Goal: Task Accomplishment & Management: Manage account settings

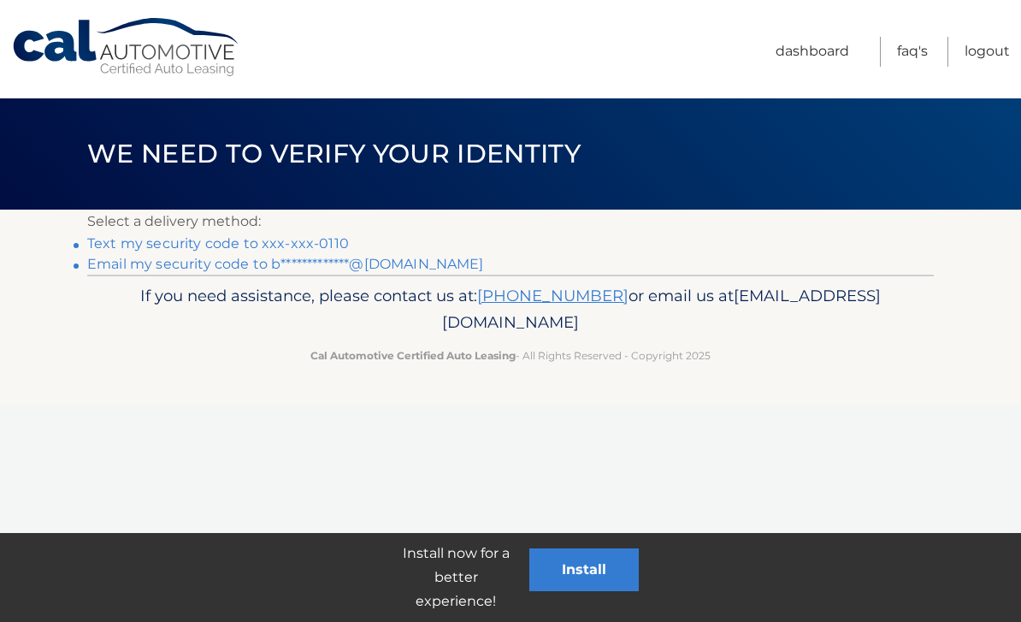
click at [251, 245] on link "Text my security code to xxx-xxx-0110" at bounding box center [218, 243] width 262 height 16
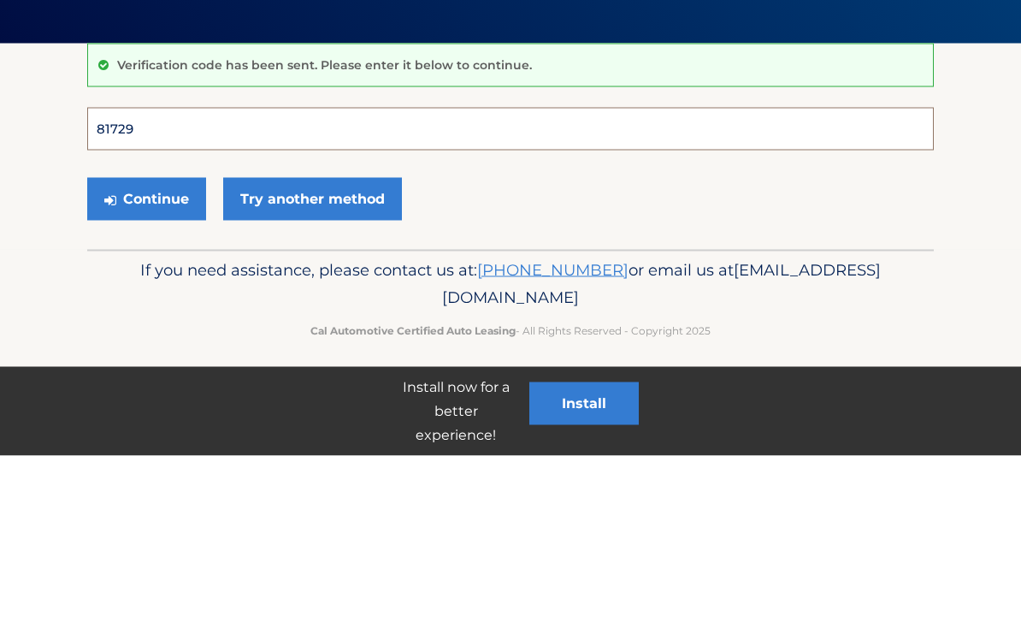
type input "817293"
click at [146, 344] on button "Continue" at bounding box center [146, 365] width 119 height 43
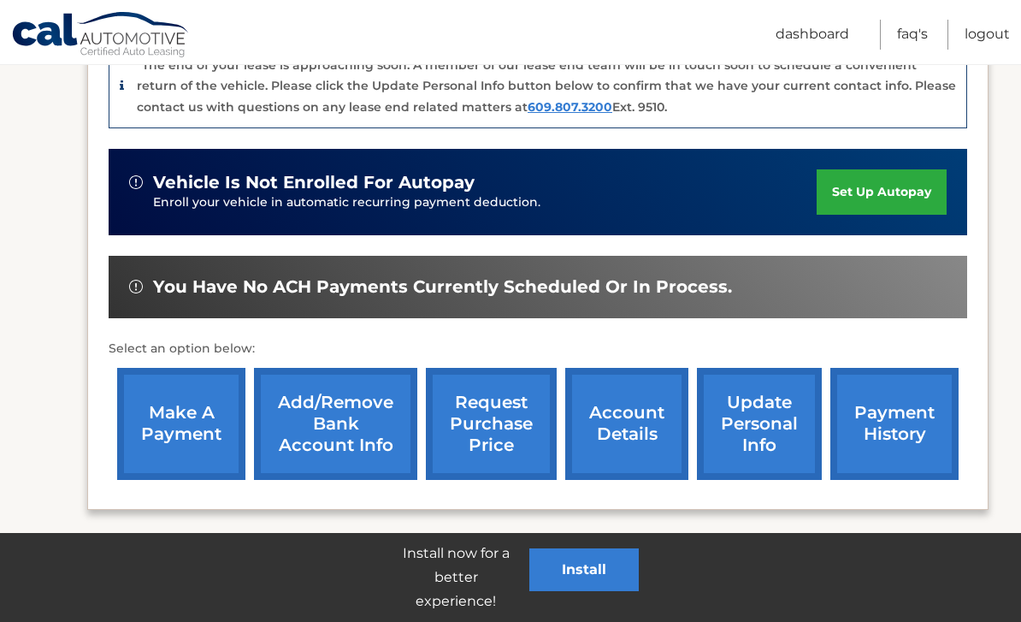
scroll to position [447, 0]
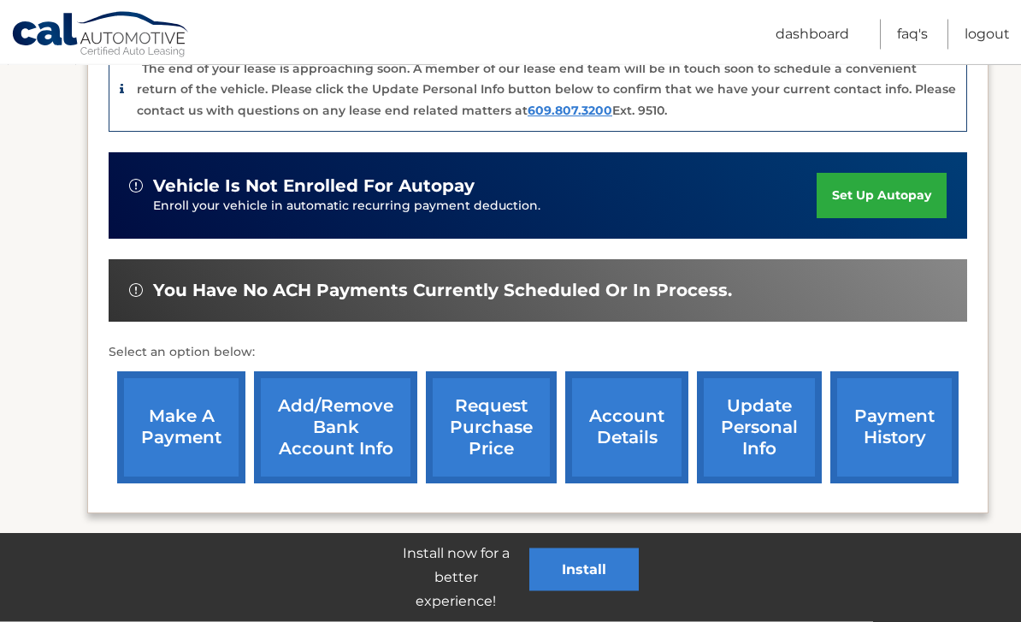
click at [644, 433] on link "account details" at bounding box center [626, 428] width 123 height 112
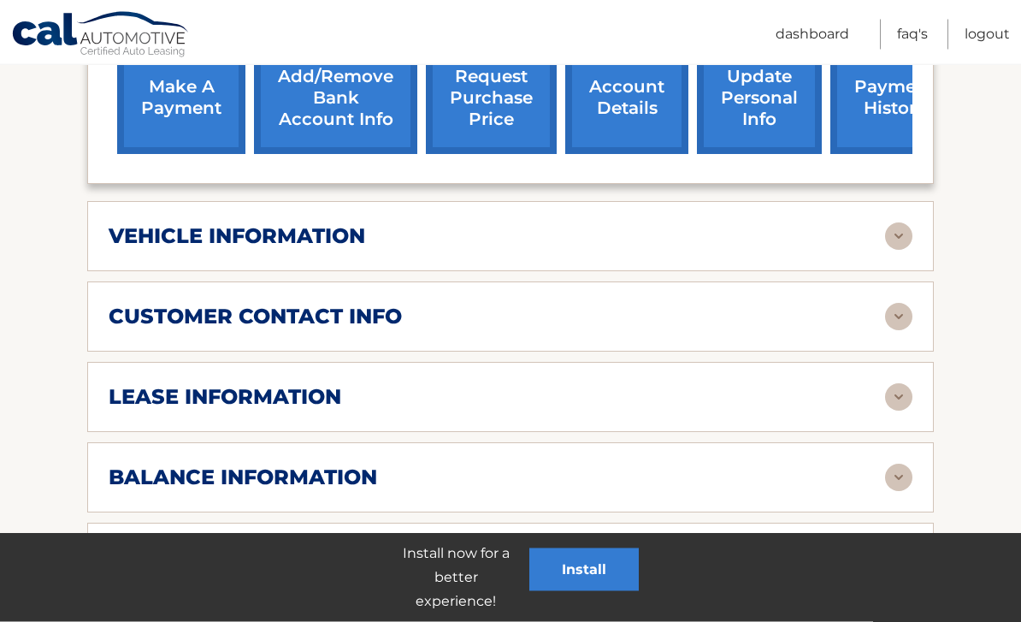
scroll to position [699, 0]
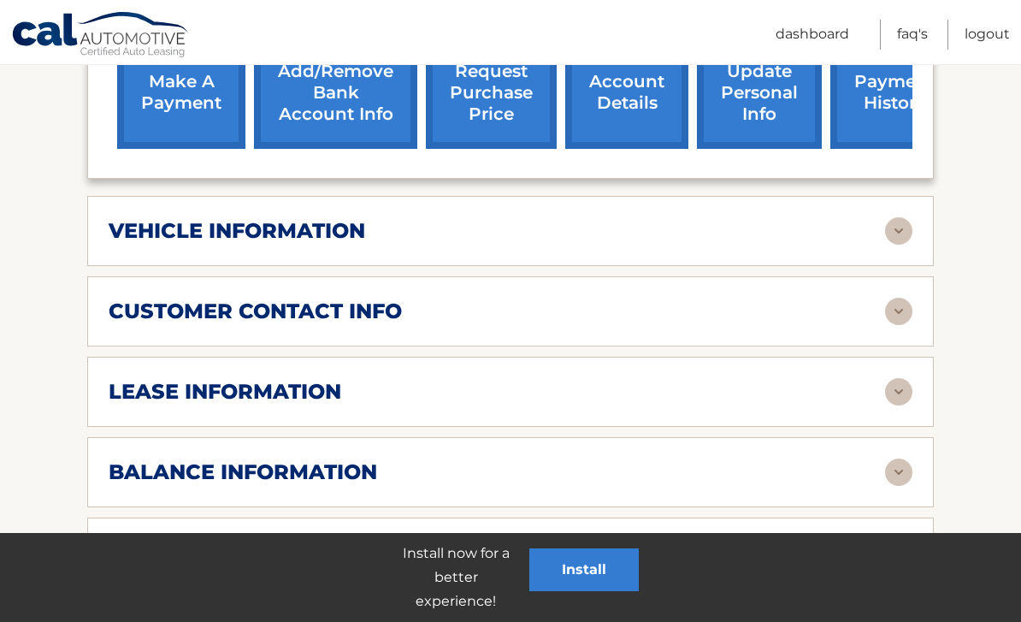
click at [899, 397] on img at bounding box center [898, 391] width 27 height 27
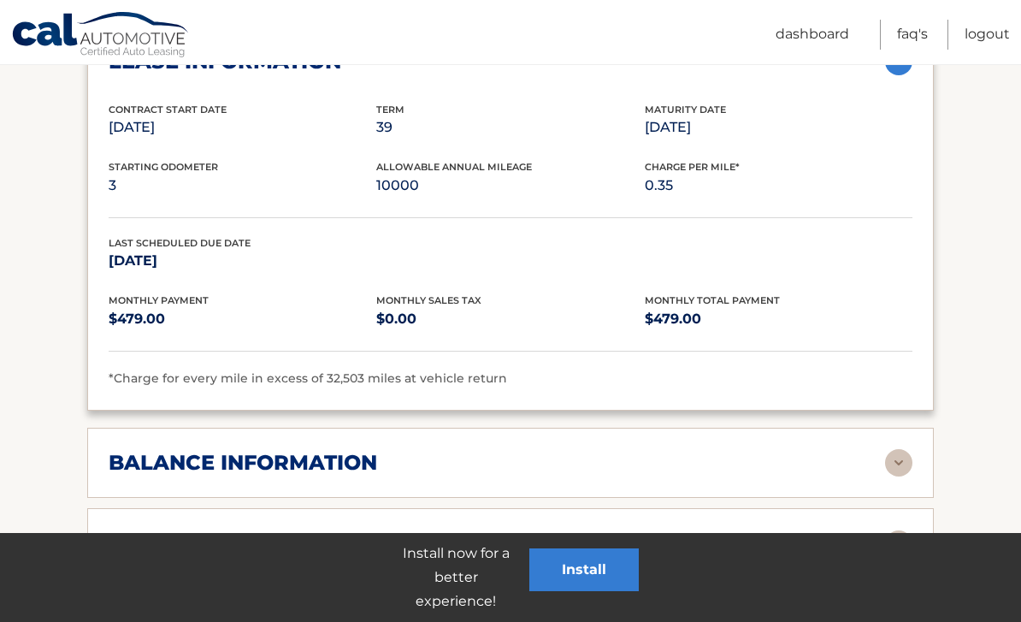
scroll to position [1056, 0]
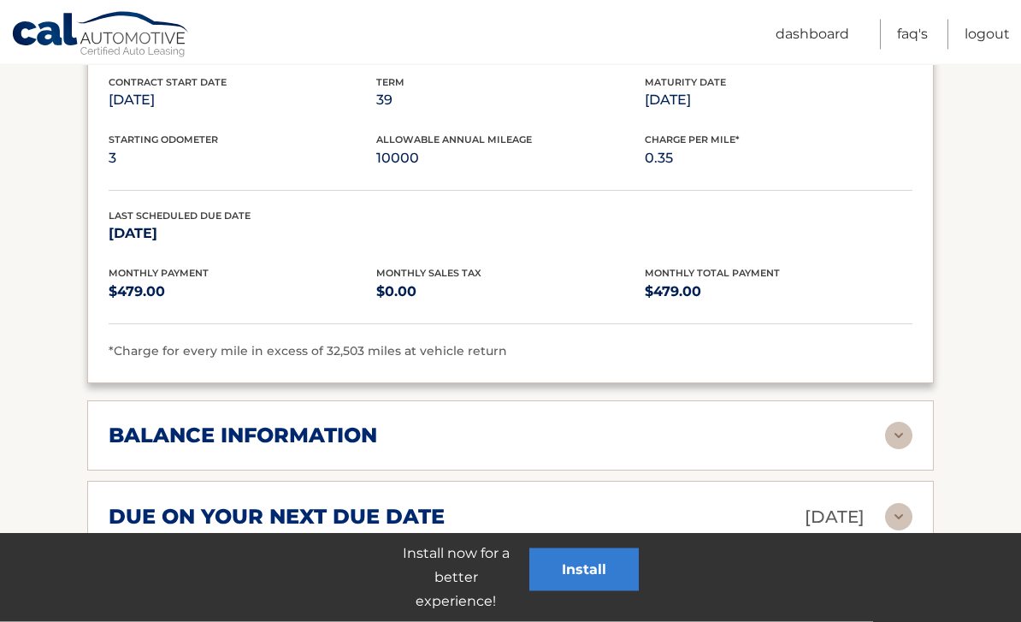
click at [907, 422] on img at bounding box center [898, 435] width 27 height 27
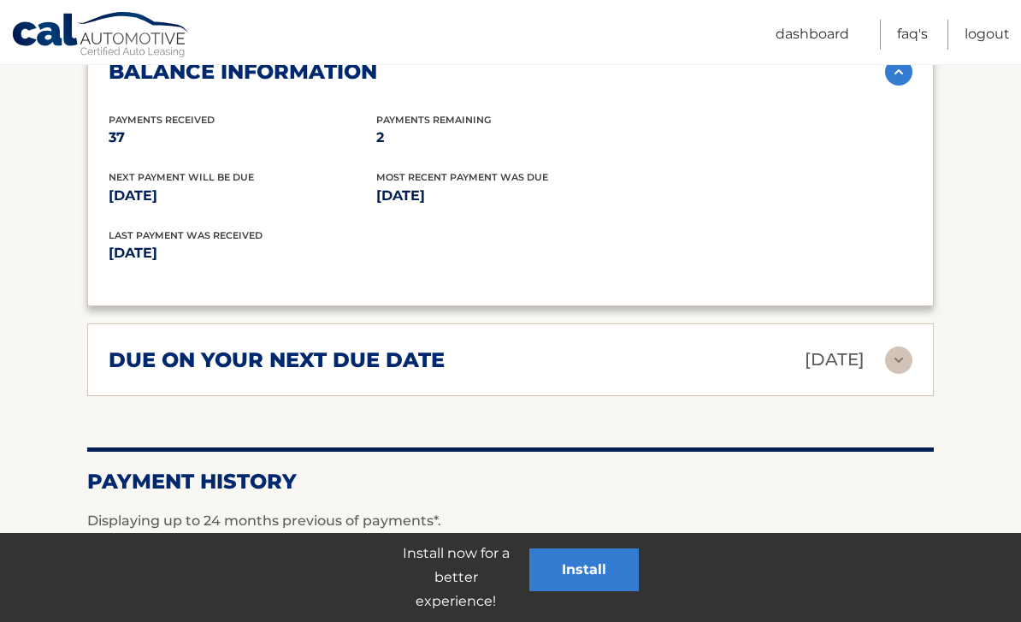
scroll to position [1437, 0]
